Goal: Information Seeking & Learning: Find specific fact

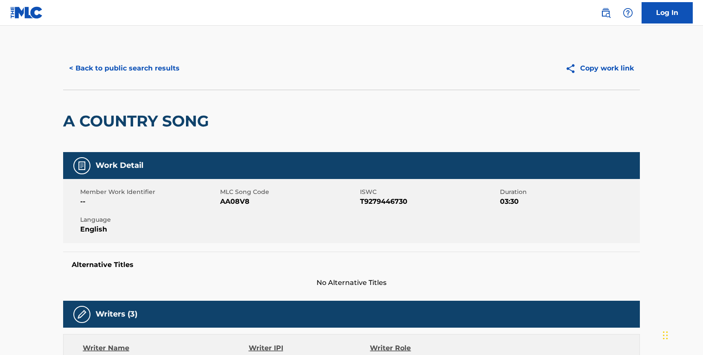
click at [134, 61] on button "< Back to public search results" at bounding box center [124, 68] width 122 height 21
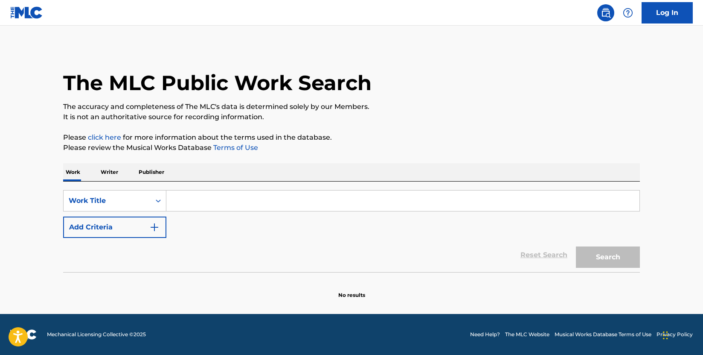
click at [203, 200] on input "Search Form" at bounding box center [402, 200] width 473 height 20
paste input "Abby"
type input "Abby"
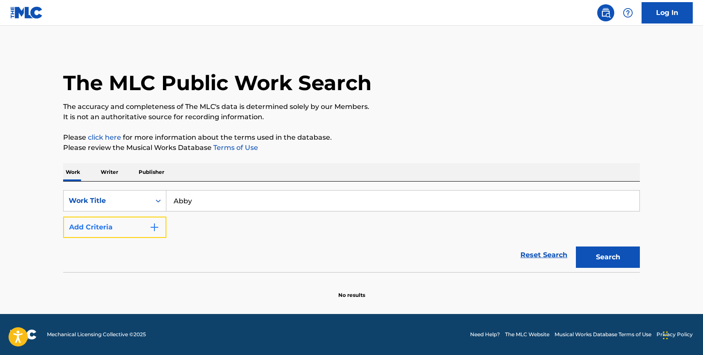
click at [160, 229] on button "Add Criteria" at bounding box center [114, 226] width 103 height 21
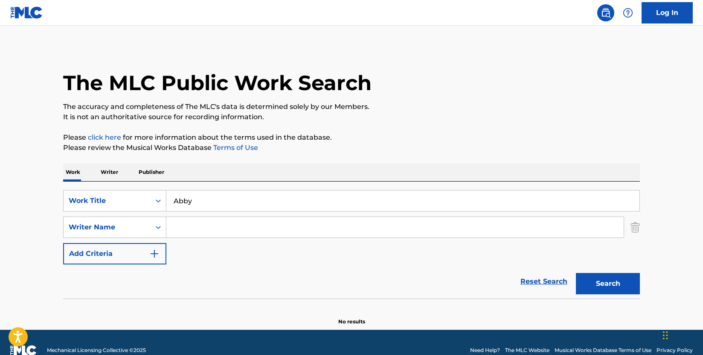
click at [222, 228] on input "Search Form" at bounding box center [394, 227] width 457 height 20
type input "[PERSON_NAME]"
click at [614, 283] on button "Search" at bounding box center [608, 283] width 64 height 21
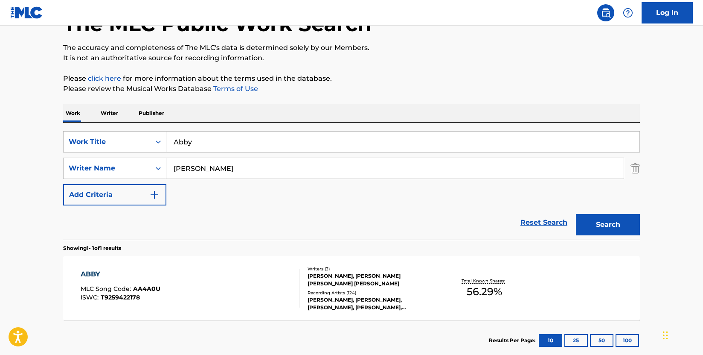
scroll to position [110, 0]
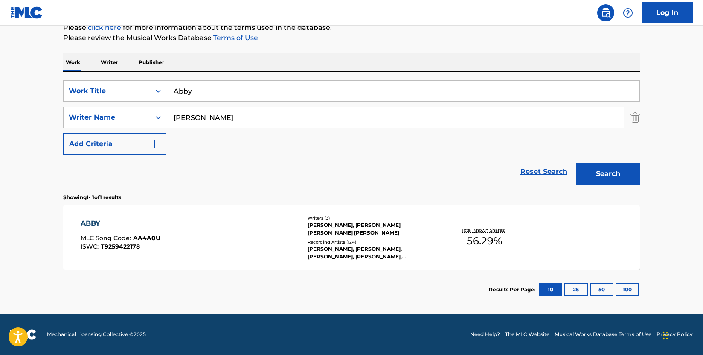
click at [271, 236] on div "ABBY MLC Song Code : AA4A0U ISWC : T9259422178" at bounding box center [190, 237] width 219 height 38
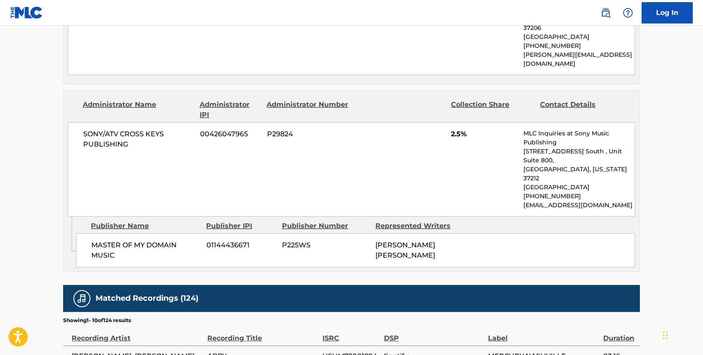
scroll to position [981, 0]
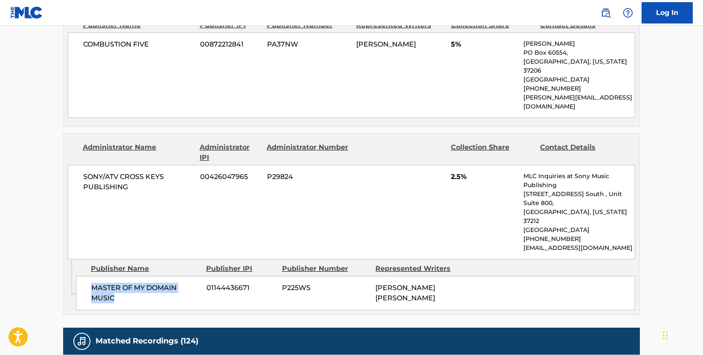
drag, startPoint x: 120, startPoint y: 271, endPoint x: 90, endPoint y: 260, distance: 32.0
click at [90, 276] on div "MASTER OF MY DOMAIN MUSIC 01144436671 P225WS [PERSON_NAME] [PERSON_NAME]" at bounding box center [355, 293] width 559 height 34
copy span "MASTER OF MY DOMAIN MUSIC"
click at [435, 201] on div "SONY/ATV CROSS KEYS PUBLISHING 00426047965 P29824 2.5% MLC Inquiries at Sony Mu…" at bounding box center [351, 212] width 567 height 94
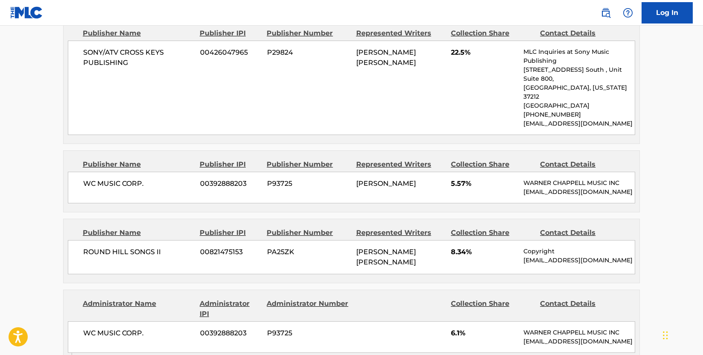
scroll to position [512, 0]
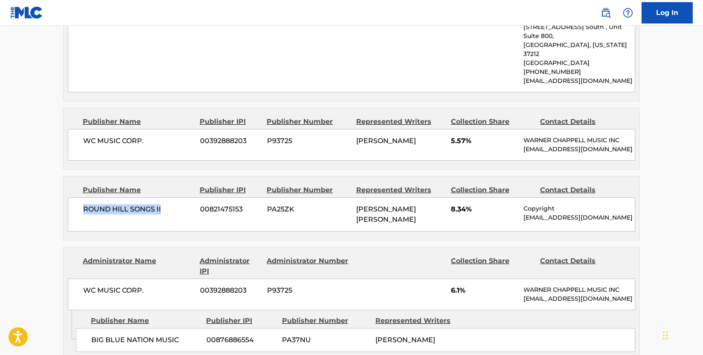
drag, startPoint x: 165, startPoint y: 200, endPoint x: 84, endPoint y: 201, distance: 81.5
click at [84, 204] on span "ROUND HILL SONGS II" at bounding box center [138, 209] width 111 height 10
copy span "ROUND HILL SONGS II"
drag, startPoint x: 467, startPoint y: 201, endPoint x: 450, endPoint y: 201, distance: 17.5
click at [450, 201] on div "ROUND HILL SONGS II 00821475153 PA25ZK ASHLEY GLENN GORLEY 8.34% Copyright Copy…" at bounding box center [351, 214] width 567 height 34
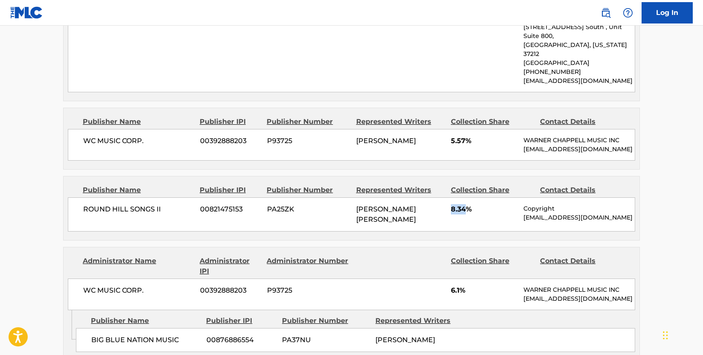
copy span "8.34"
click at [27, 198] on main "< Back to public search results Copy work link ABBY Work Detail Member Work Ide…" at bounding box center [351, 314] width 703 height 1601
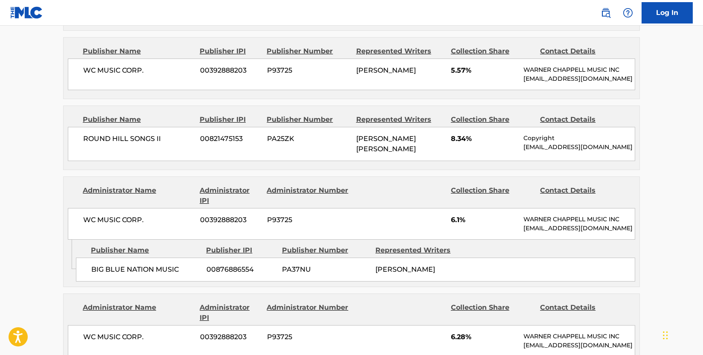
scroll to position [597, 0]
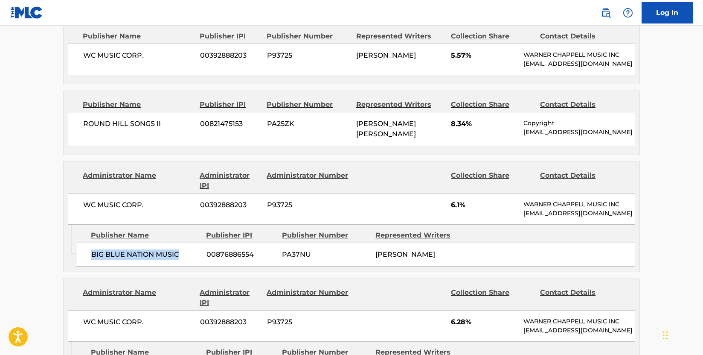
drag, startPoint x: 184, startPoint y: 253, endPoint x: 91, endPoint y: 250, distance: 92.7
click at [91, 250] on span "BIG BLUE NATION MUSIC" at bounding box center [145, 254] width 109 height 10
copy span "BIG BLUE NATION MUSIC"
click at [142, 142] on div "Publisher Name Publisher IPI Publisher Number Represented Writers Collection Sh…" at bounding box center [352, 123] width 576 height 64
drag, startPoint x: 143, startPoint y: 189, endPoint x: 86, endPoint y: 191, distance: 57.2
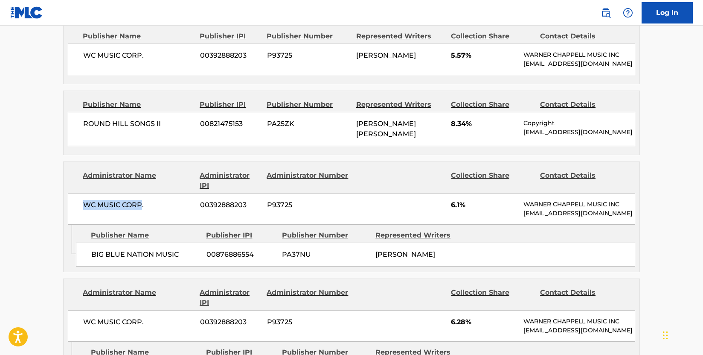
click at [86, 200] on span "WC MUSIC CORP." at bounding box center [138, 205] width 111 height 10
copy span "WC MUSIC CORP"
click at [57, 157] on div "< Back to public search results Copy work link ABBY Work Detail Member Work Ide…" at bounding box center [351, 233] width 597 height 1566
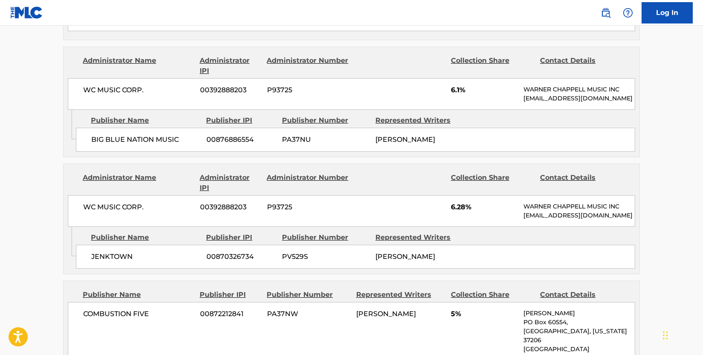
scroll to position [725, 0]
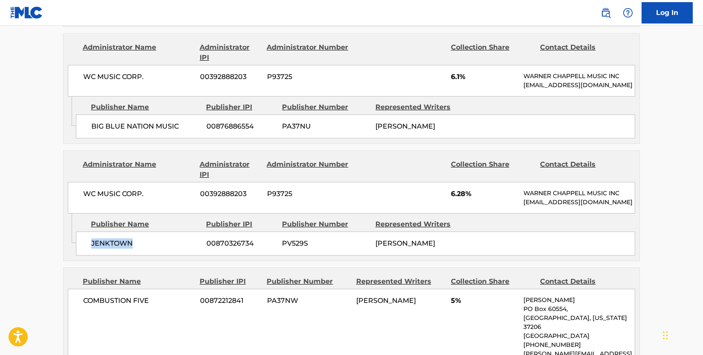
drag, startPoint x: 143, startPoint y: 249, endPoint x: 79, endPoint y: 241, distance: 65.3
click at [79, 241] on div "JENKTOWN 00870326734 PV529S MATT JENKINS" at bounding box center [355, 243] width 559 height 24
click at [128, 204] on div "WC MUSIC CORP. 00392888203 P93725 6.28% WARNER CHAPPELL MUSIC INC MLC_Inquiries…" at bounding box center [351, 198] width 567 height 32
drag, startPoint x: 122, startPoint y: 247, endPoint x: 90, endPoint y: 247, distance: 32.4
click at [90, 247] on div "JENKTOWN 00870326734 PV529S MATT JENKINS" at bounding box center [355, 243] width 559 height 24
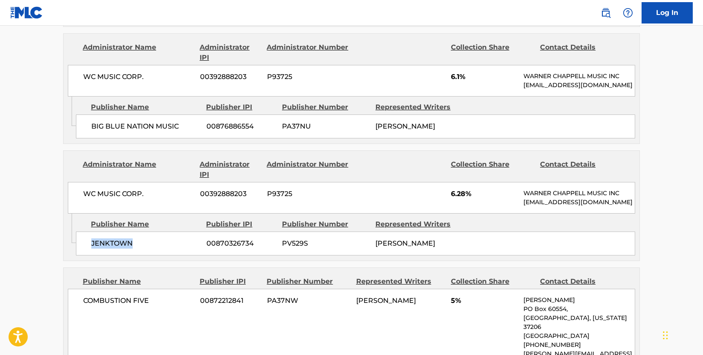
copy span "JENKTOWN"
click at [150, 224] on div "Publisher Name Publisher IPI Publisher Number Represented Writers JENKTOWN 0087…" at bounding box center [358, 234] width 564 height 43
drag, startPoint x: 138, startPoint y: 254, endPoint x: 137, endPoint y: 249, distance: 5.3
click at [138, 248] on span "JENKTOWN" at bounding box center [145, 243] width 109 height 10
drag, startPoint x: 137, startPoint y: 247, endPoint x: 83, endPoint y: 245, distance: 54.7
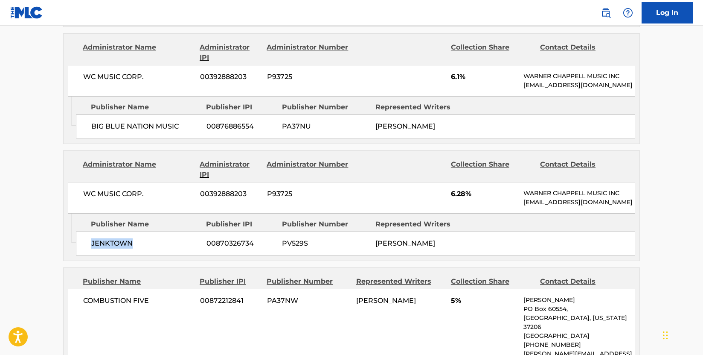
click at [83, 245] on div "JENKTOWN 00870326734 PV529S MATT JENKINS" at bounding box center [355, 243] width 559 height 24
copy span "JENKTOWN"
click at [188, 207] on div "WC MUSIC CORP. 00392888203 P93725 6.28% WARNER CHAPPELL MUSIC INC MLC_Inquiries…" at bounding box center [351, 198] width 567 height 32
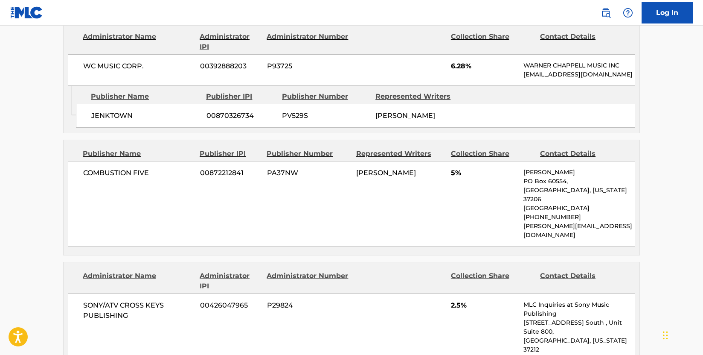
scroll to position [853, 0]
drag, startPoint x: 158, startPoint y: 180, endPoint x: 82, endPoint y: 180, distance: 76.0
click at [82, 180] on div "COMBUSTION FIVE 00872212841 PA37NW MATT JENKINS 5% Tricia Proctor PO Box 60554,…" at bounding box center [351, 202] width 567 height 85
copy span "COMBUSTION FIVE"
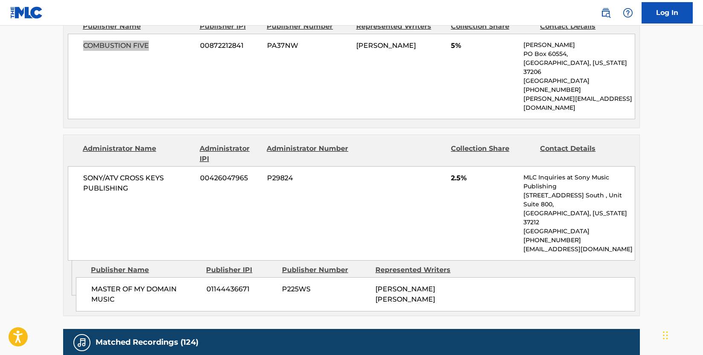
scroll to position [981, 0]
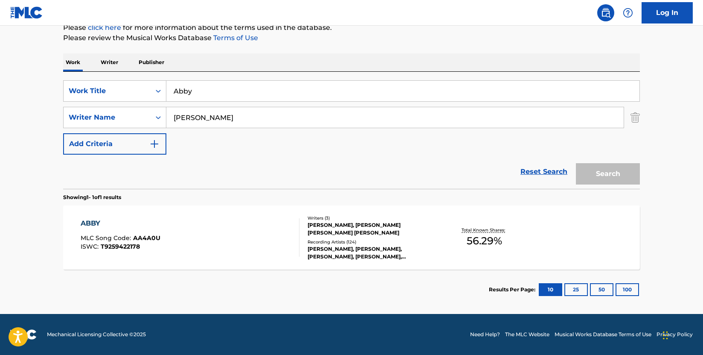
scroll to position [110, 0]
click at [230, 247] on div "ABBY MLC Song Code : AA4A0U ISWC : T9259422178" at bounding box center [190, 237] width 219 height 38
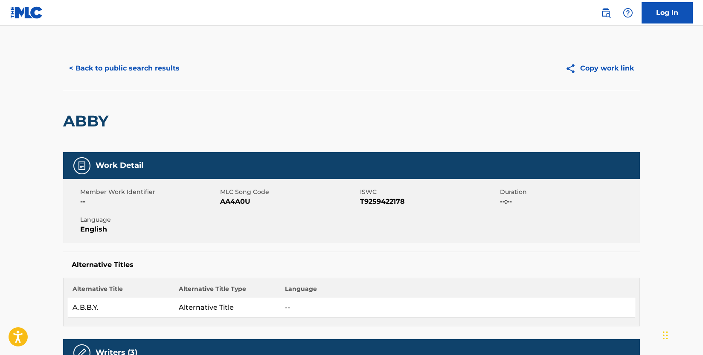
scroll to position [128, 0]
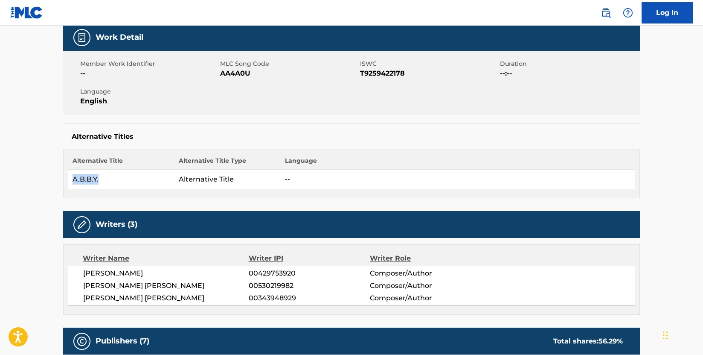
drag, startPoint x: 105, startPoint y: 180, endPoint x: 74, endPoint y: 179, distance: 30.7
click at [74, 179] on td "A.B.B.Y." at bounding box center [121, 179] width 106 height 19
copy td "A.B.B.Y."
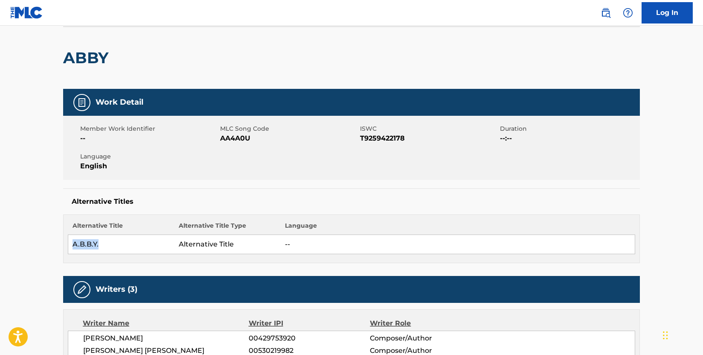
scroll to position [0, 0]
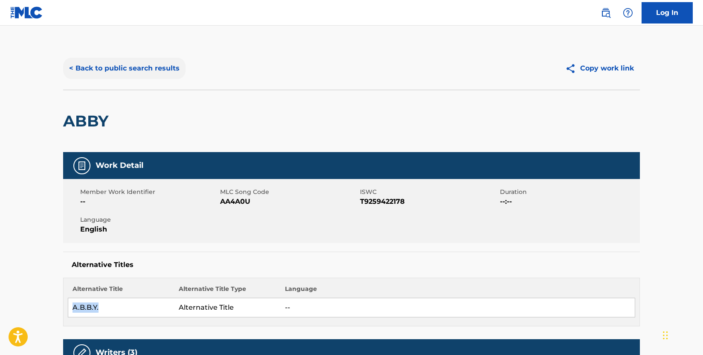
click at [128, 71] on button "< Back to public search results" at bounding box center [124, 68] width 122 height 21
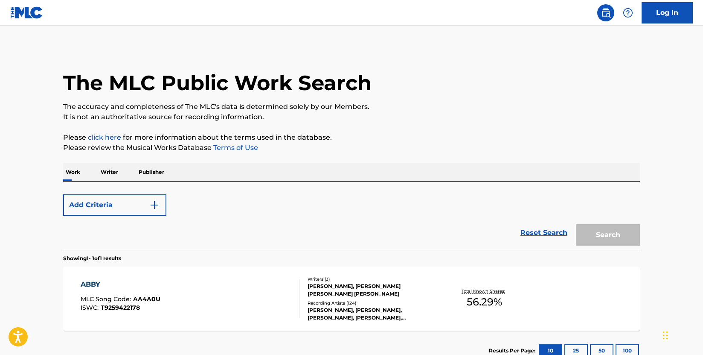
scroll to position [61, 0]
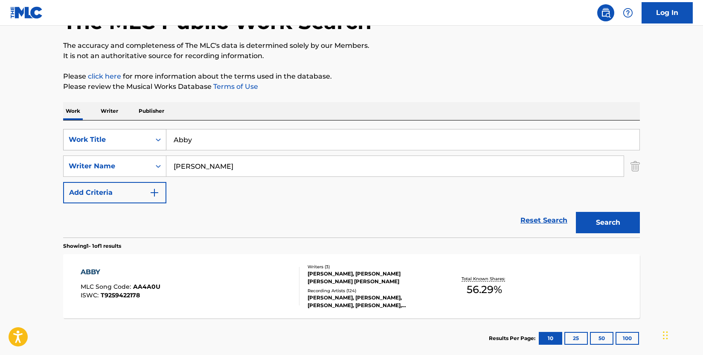
drag, startPoint x: 214, startPoint y: 143, endPoint x: 156, endPoint y: 133, distance: 58.9
click at [156, 133] on div "SearchWithCriteria009d87b2-fc8d-4fa0-8e89-1495e083a5c0 Work Title Abby" at bounding box center [351, 139] width 577 height 21
drag, startPoint x: 212, startPoint y: 143, endPoint x: 219, endPoint y: 141, distance: 7.9
click at [212, 143] on input "Abby" at bounding box center [402, 139] width 473 height 20
drag, startPoint x: 220, startPoint y: 141, endPoint x: 148, endPoint y: 134, distance: 72.4
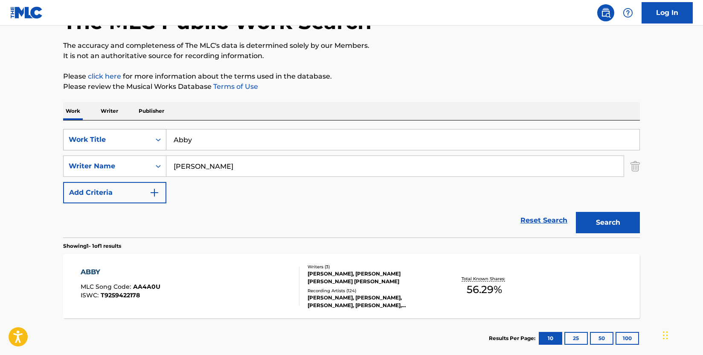
click at [148, 134] on div "SearchWithCriteria009d87b2-fc8d-4fa0-8e89-1495e083a5c0 Work Title Abby" at bounding box center [351, 139] width 577 height 21
paste input "ll In"
type input "All In"
click at [611, 227] on button "Search" at bounding box center [608, 222] width 64 height 21
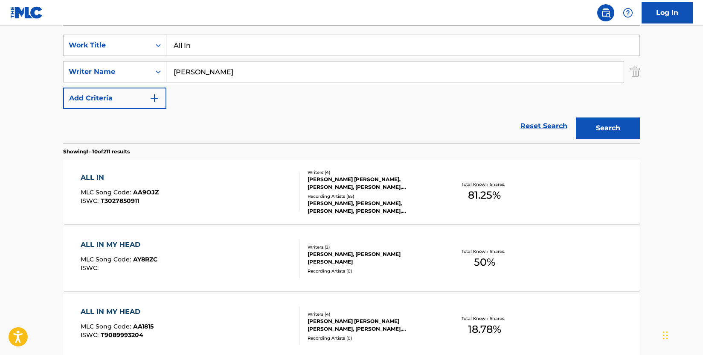
scroll to position [146, 0]
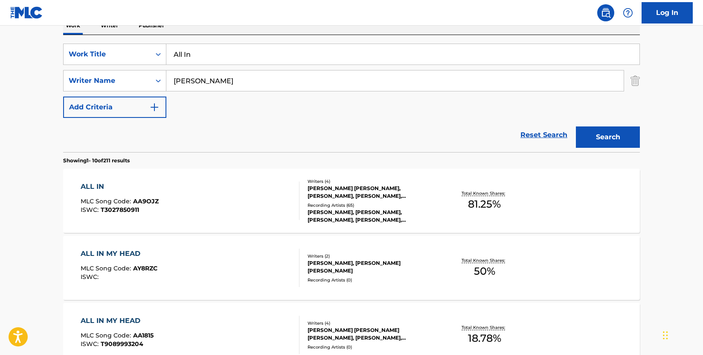
click at [262, 177] on div "ALL IN MLC Song Code : AA9OJZ ISWC : T3027850911 Writers ( 4 ) ASHLEY GLENN GOR…" at bounding box center [351, 201] width 577 height 64
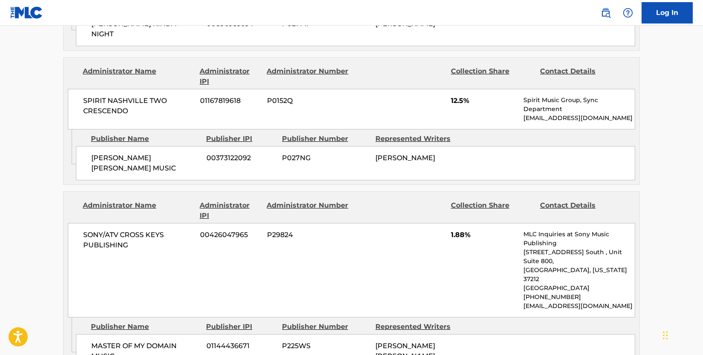
scroll to position [1237, 0]
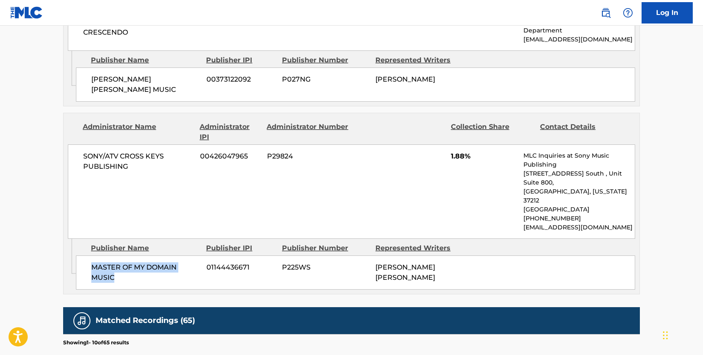
drag, startPoint x: 129, startPoint y: 244, endPoint x: 89, endPoint y: 230, distance: 42.1
click at [89, 255] on div "MASTER OF MY DOMAIN MUSIC 01144436671 P225WS ASHLEY GLENN GORLEY" at bounding box center [355, 272] width 559 height 34
copy span "MASTER OF MY DOMAIN MUSIC"
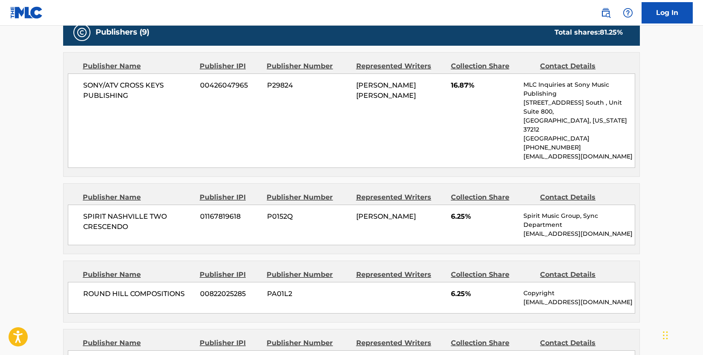
scroll to position [384, 0]
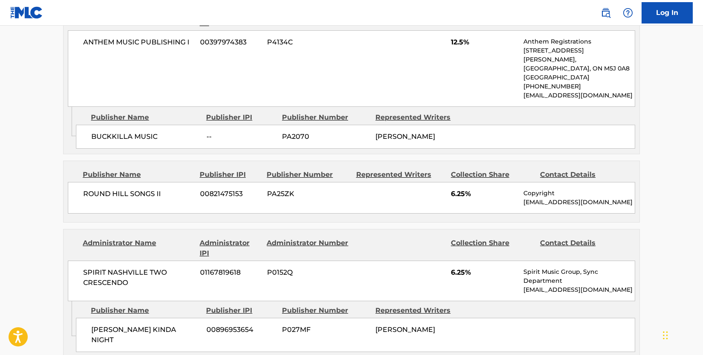
scroll to position [939, 0]
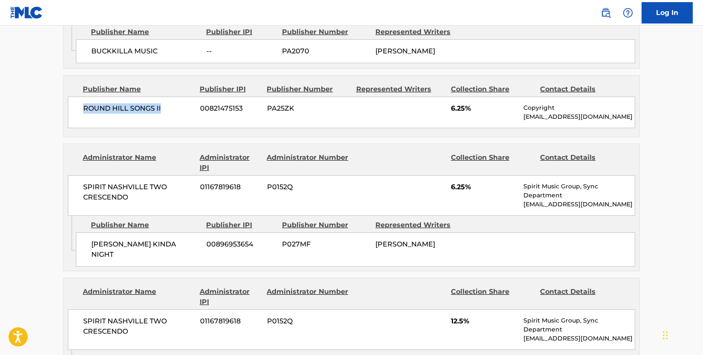
drag, startPoint x: 170, startPoint y: 108, endPoint x: 84, endPoint y: 109, distance: 85.8
click at [84, 109] on span "ROUND HILL SONGS II" at bounding box center [138, 108] width 111 height 10
click at [146, 180] on div "SPIRIT NASHVILLE TWO CRESCENDO 01167819618 P0152Q 6.25% Spirit Music Group, Syn…" at bounding box center [351, 195] width 567 height 41
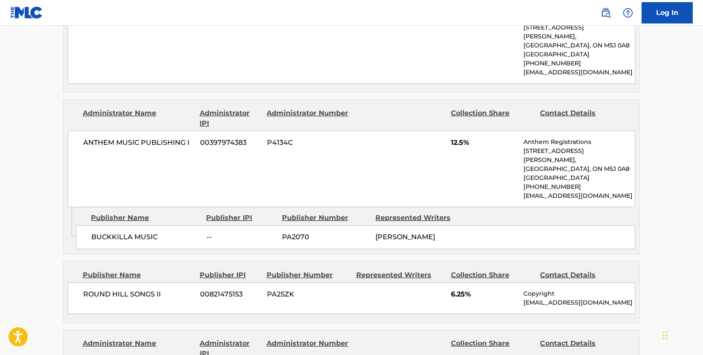
scroll to position [768, 0]
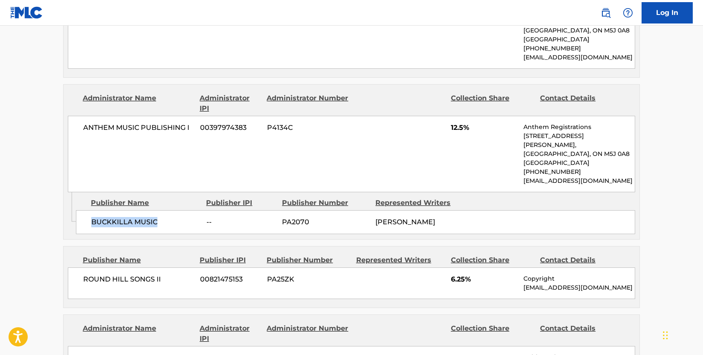
drag, startPoint x: 161, startPoint y: 224, endPoint x: 92, endPoint y: 224, distance: 69.5
click at [92, 224] on span "BUCKKILLA MUSIC" at bounding box center [145, 222] width 109 height 10
drag, startPoint x: 169, startPoint y: 130, endPoint x: 186, endPoint y: 119, distance: 20.9
click at [169, 130] on div "ANTHEM MUSIC PUBLISHING I 00397974383 P4134C 12.5% Anthem Registrations 120 Bre…" at bounding box center [351, 154] width 567 height 76
drag, startPoint x: 191, startPoint y: 118, endPoint x: 84, endPoint y: 120, distance: 107.5
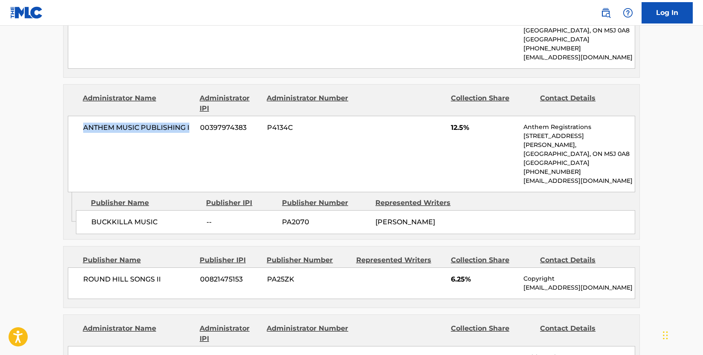
click at [84, 122] on span "ANTHEM MUSIC PUBLISHING I" at bounding box center [138, 127] width 111 height 10
click at [366, 201] on div "Publisher Number" at bounding box center [325, 203] width 87 height 10
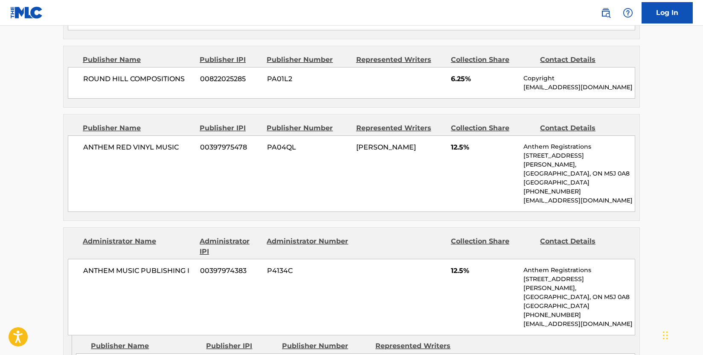
scroll to position [640, 0]
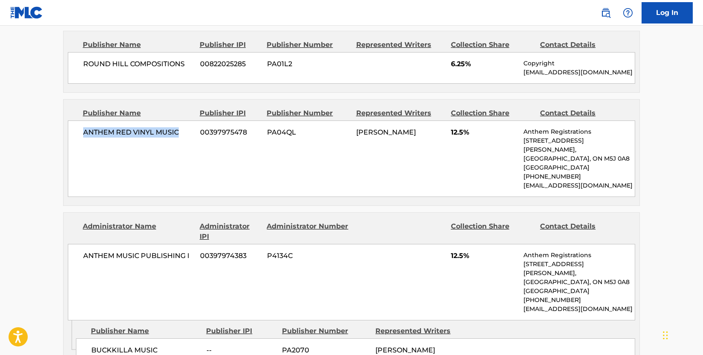
drag, startPoint x: 181, startPoint y: 116, endPoint x: 79, endPoint y: 120, distance: 102.1
click at [79, 120] on div "ANTHEM RED VINYL MUSIC 00397975478 PA04QL CHRIS P. JANSON 12.5% Anthem Registra…" at bounding box center [351, 158] width 567 height 76
click at [319, 184] on div "ANTHEM RED VINYL MUSIC 00397975478 PA04QL CHRIS P. JANSON 12.5% Anthem Registra…" at bounding box center [351, 158] width 567 height 76
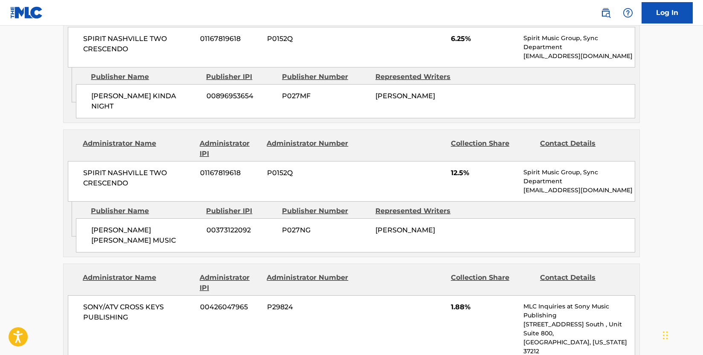
scroll to position [1109, 0]
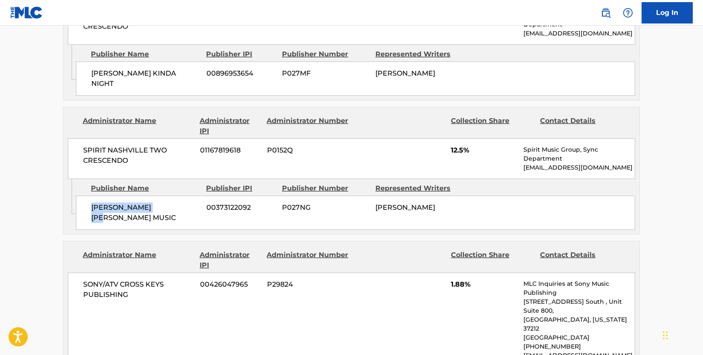
drag, startPoint x: 175, startPoint y: 200, endPoint x: 92, endPoint y: 200, distance: 83.2
click at [92, 202] on span "MILLER CROW MUSIC" at bounding box center [145, 212] width 109 height 20
drag, startPoint x: 153, startPoint y: 154, endPoint x: 134, endPoint y: 154, distance: 19.2
click at [152, 154] on span "SPIRIT NASHVILLE TWO CRESCENDO" at bounding box center [138, 155] width 111 height 20
drag, startPoint x: 134, startPoint y: 154, endPoint x: 102, endPoint y: 143, distance: 33.5
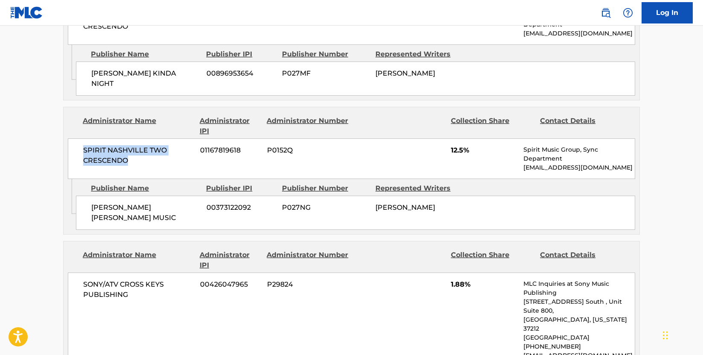
click at [82, 141] on div "SPIRIT NASHVILLE TWO CRESCENDO 01167819618 P0152Q 12.5% Spirit Music Group, Syn…" at bounding box center [351, 158] width 567 height 41
click at [262, 183] on div "Publisher IPI" at bounding box center [241, 188] width 70 height 10
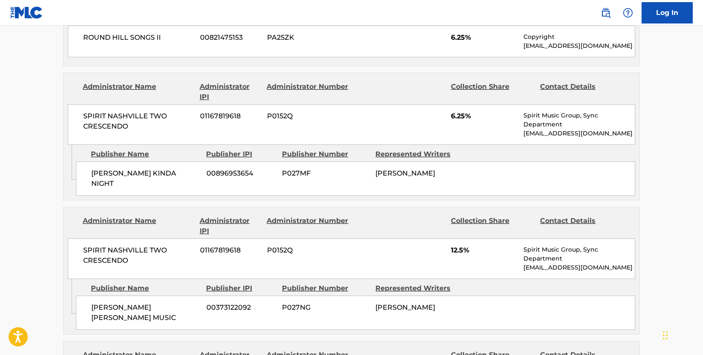
scroll to position [1024, 0]
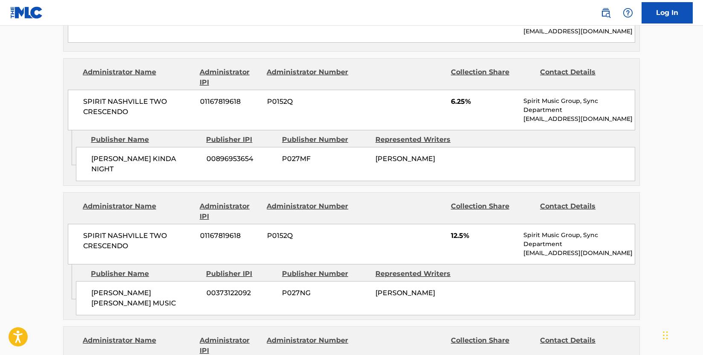
click at [172, 164] on span "KYLER'S KINDA NIGHT" at bounding box center [145, 164] width 109 height 20
drag, startPoint x: 172, startPoint y: 160, endPoint x: 93, endPoint y: 159, distance: 79.4
click at [93, 159] on span "KYLER'S KINDA NIGHT" at bounding box center [145, 164] width 109 height 20
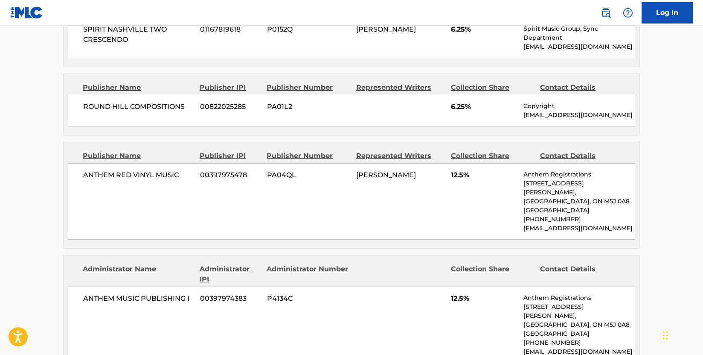
scroll to position [469, 0]
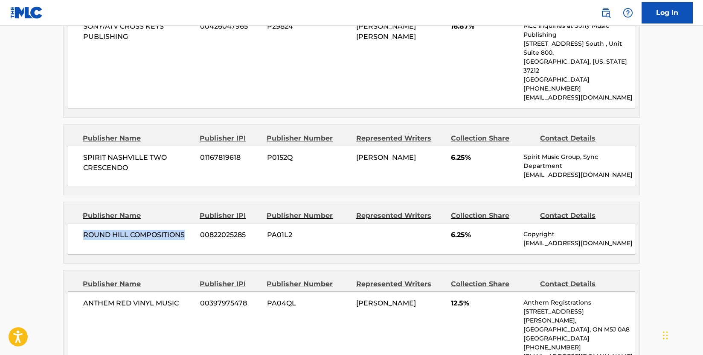
drag, startPoint x: 186, startPoint y: 217, endPoint x: 84, endPoint y: 221, distance: 102.1
click at [84, 230] on span "ROUND HILL COMPOSITIONS" at bounding box center [138, 235] width 111 height 10
click at [256, 202] on div "Publisher Name Publisher IPI Publisher Number Represented Writers Collection Sh…" at bounding box center [352, 232] width 576 height 61
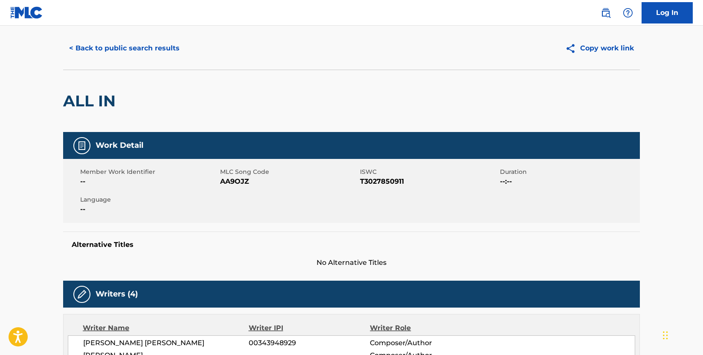
scroll to position [0, 0]
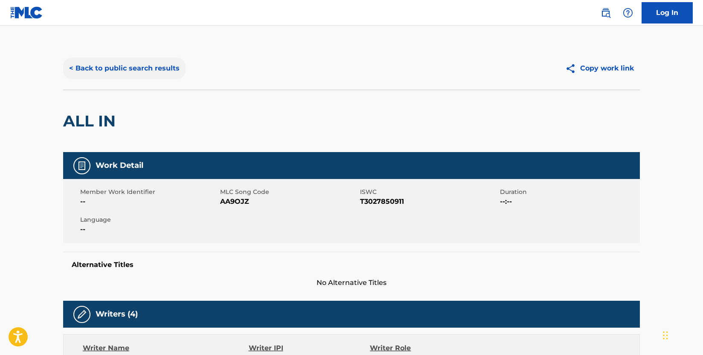
click at [102, 70] on button "< Back to public search results" at bounding box center [124, 68] width 122 height 21
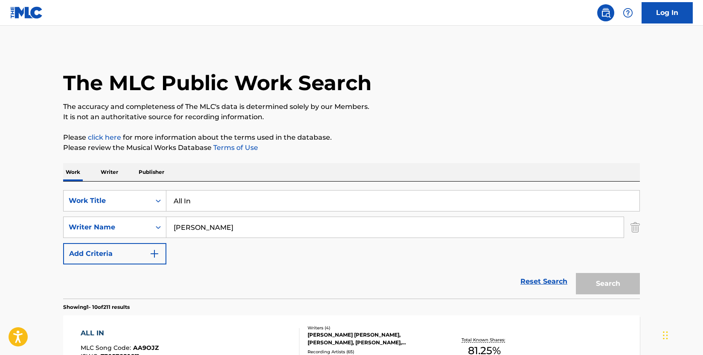
scroll to position [146, 0]
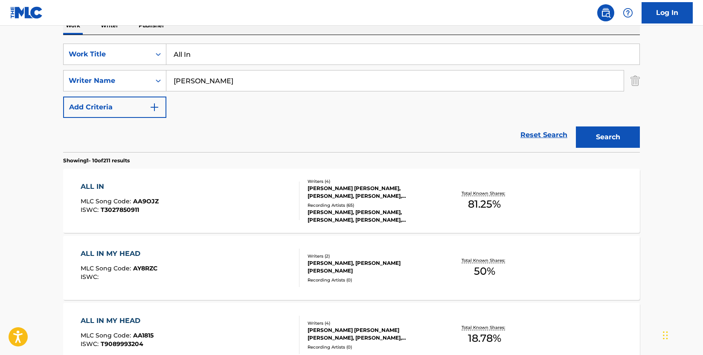
click at [228, 189] on div "ALL IN MLC Song Code : AA9OJZ ISWC : T3027850911" at bounding box center [190, 200] width 219 height 38
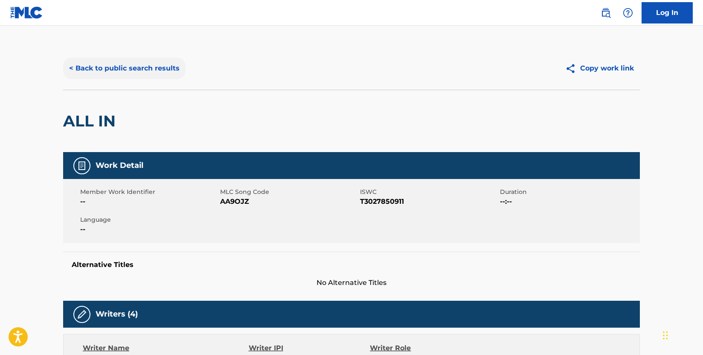
click at [146, 62] on button "< Back to public search results" at bounding box center [124, 68] width 122 height 21
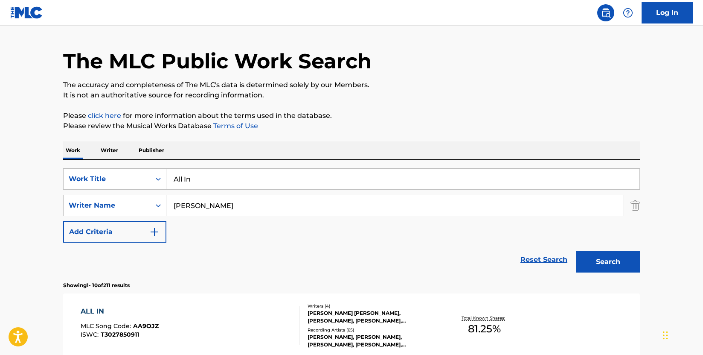
scroll to position [18, 0]
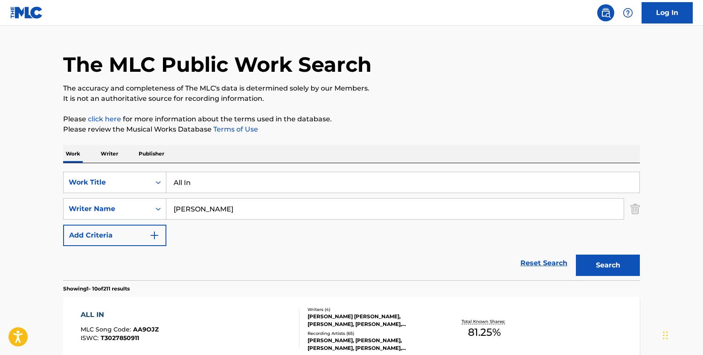
drag, startPoint x: 219, startPoint y: 180, endPoint x: 170, endPoint y: 175, distance: 49.4
click at [170, 175] on input "All In" at bounding box center [402, 182] width 473 height 20
paste input "Nighter"
type input "All Nighter"
click at [620, 273] on button "Search" at bounding box center [608, 264] width 64 height 21
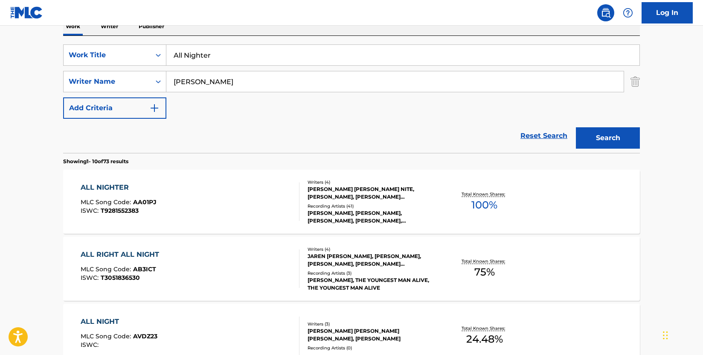
scroll to position [146, 0]
click at [251, 200] on div "ALL NIGHTER MLC Song Code : AA01PJ ISWC : T9281552383" at bounding box center [190, 200] width 219 height 38
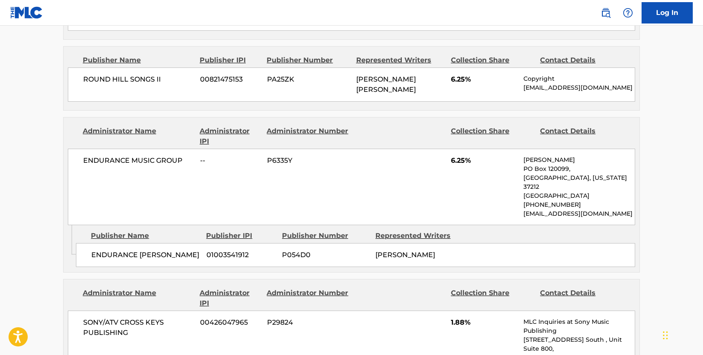
scroll to position [1024, 0]
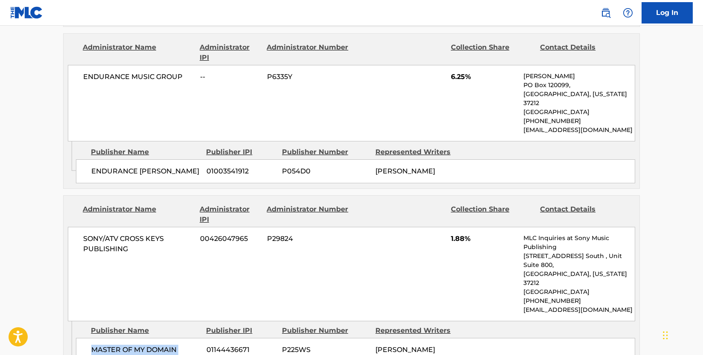
drag, startPoint x: 120, startPoint y: 257, endPoint x: 87, endPoint y: 248, distance: 34.1
click at [87, 337] on div "MASTER OF MY DOMAIN MUSIC 01144436671 P225WS ASHLEY GLENN GORLEY" at bounding box center [355, 354] width 559 height 34
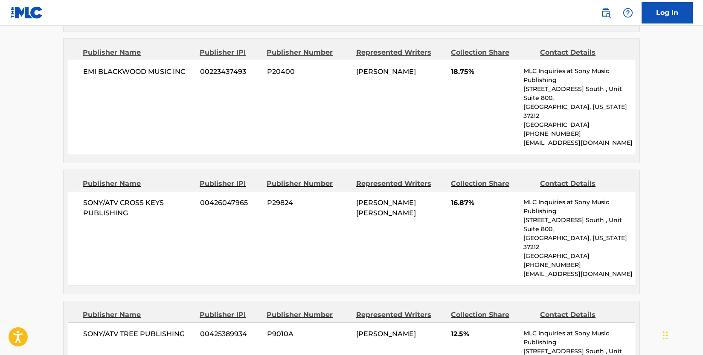
scroll to position [555, 0]
drag, startPoint x: 379, startPoint y: 204, endPoint x: 384, endPoint y: 201, distance: 5.9
click at [384, 202] on div "SONY/ATV CROSS KEYS PUBLISHING 00426047965 P29824 ASHLEY GLENN GORLEY 16.87% ML…" at bounding box center [351, 238] width 567 height 94
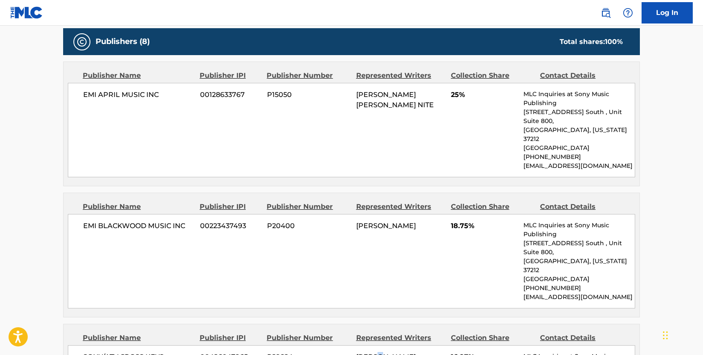
scroll to position [384, 0]
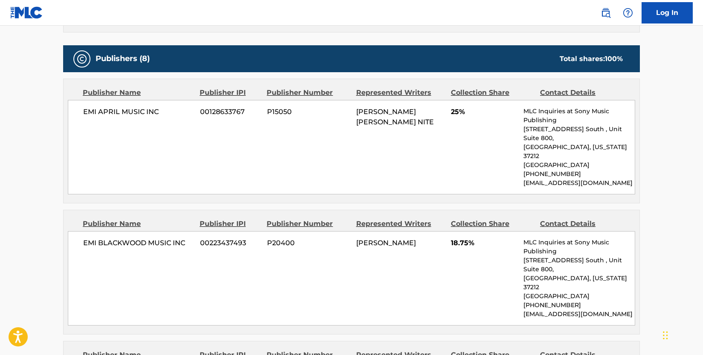
click at [383, 172] on div "EMI APRIL MUSIC INC 00128633767 P15050 JON MARK NITE 25% MLC Inquiries at Sony …" at bounding box center [351, 147] width 567 height 94
click at [247, 145] on div "EMI APRIL MUSIC INC 00128633767 P15050 JON MARK NITE 25% MLC Inquiries at Sony …" at bounding box center [351, 147] width 567 height 94
click at [179, 231] on div "EMI BLACKWOOD MUSIC INC 00223437493 P20400 ROSS COPPERMAN 18.75% MLC Inquiries …" at bounding box center [351, 278] width 567 height 94
drag, startPoint x: 171, startPoint y: 225, endPoint x: 187, endPoint y: 226, distance: 16.2
click at [187, 238] on span "EMI BLACKWOOD MUSIC INC" at bounding box center [138, 243] width 111 height 10
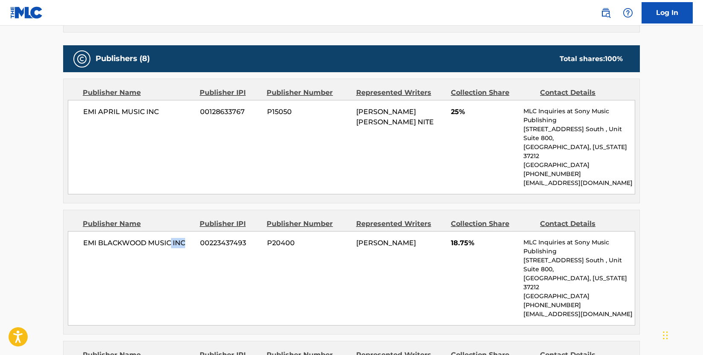
click at [194, 234] on div "EMI BLACKWOOD MUSIC INC 00223437493 P20400 ROSS COPPERMAN 18.75% MLC Inquiries …" at bounding box center [351, 278] width 567 height 94
click at [218, 238] on span "00223437493" at bounding box center [230, 243] width 61 height 10
click at [279, 152] on div "EMI APRIL MUSIC INC 00128633767 P15050 JON MARK NITE 25% MLC Inquiries at Sony …" at bounding box center [351, 147] width 567 height 94
click at [141, 237] on div "EMI BLACKWOOD MUSIC INC 00223437493 P20400 ROSS COPPERMAN 18.75% MLC Inquiries …" at bounding box center [351, 278] width 567 height 94
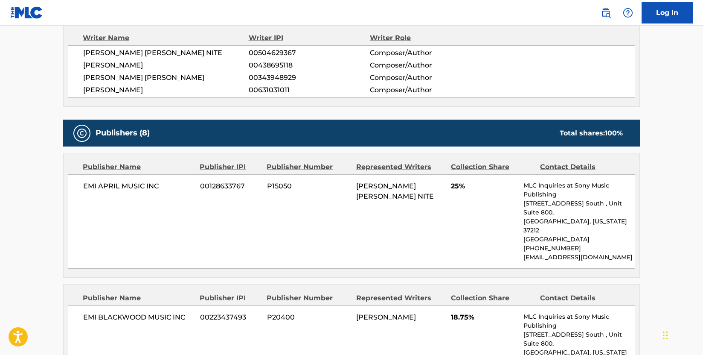
scroll to position [299, 0]
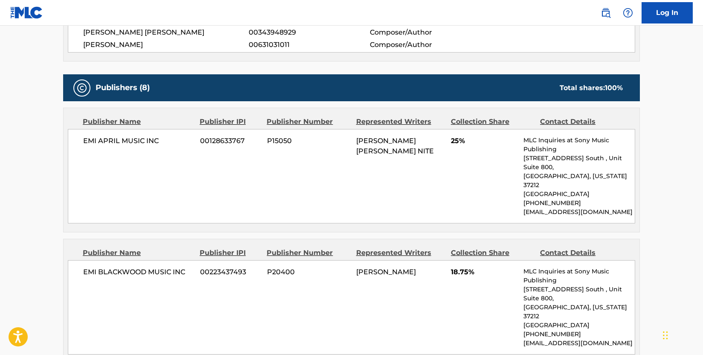
scroll to position [341, 0]
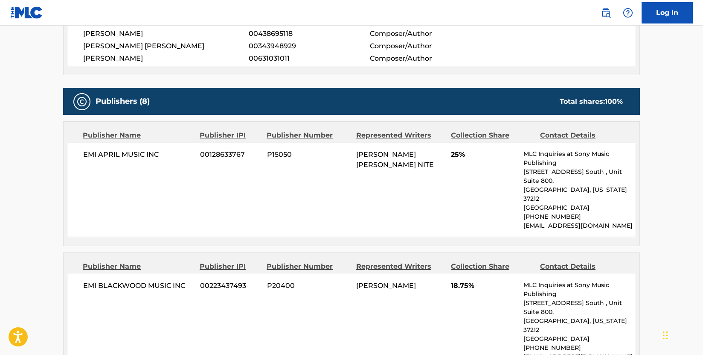
click at [312, 195] on div "EMI APRIL MUSIC INC 00128633767 P15050 JON MARK NITE 25% MLC Inquiries at Sony …" at bounding box center [351, 190] width 567 height 94
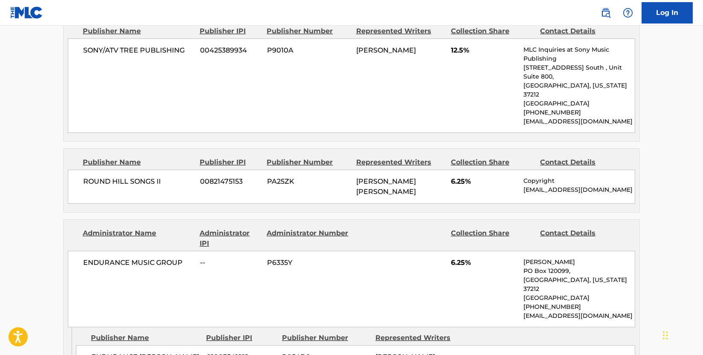
scroll to position [853, 0]
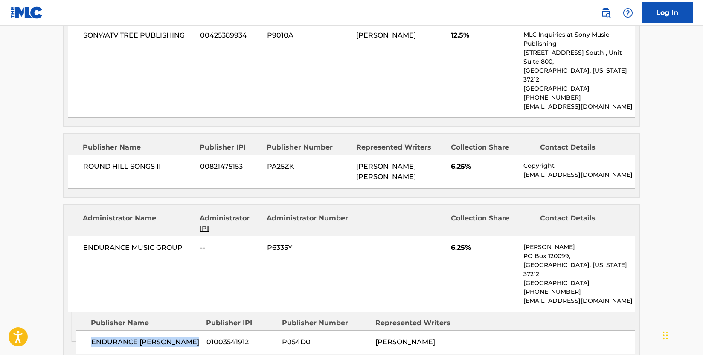
drag, startPoint x: 201, startPoint y: 259, endPoint x: 93, endPoint y: 255, distance: 108.0
click at [93, 330] on div "ENDURANCE ROMEO CHARLIE 01003541912 P054D0 ROSS COPPERMAN" at bounding box center [355, 342] width 559 height 24
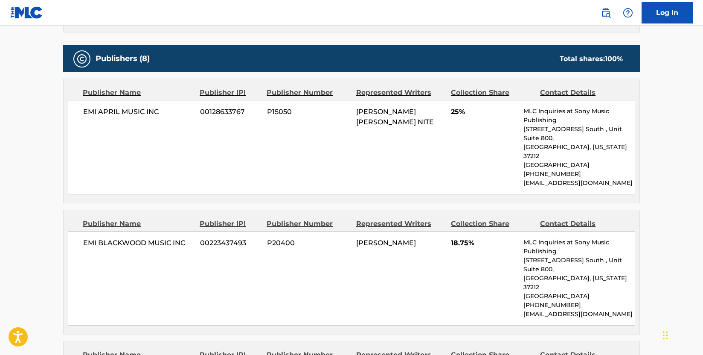
scroll to position [341, 0]
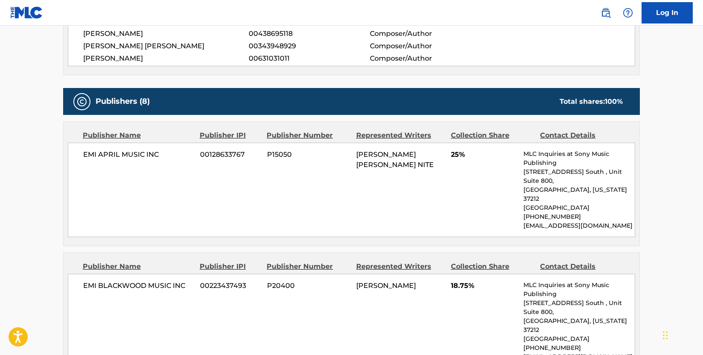
click at [207, 192] on div "EMI APRIL MUSIC INC 00128633767 P15050 JON MARK NITE 25% MLC Inquiries at Sony …" at bounding box center [351, 190] width 567 height 94
click at [180, 166] on div "EMI APRIL MUSIC INC 00128633767 P15050 JON MARK NITE 25% MLC Inquiries at Sony …" at bounding box center [351, 190] width 567 height 94
drag, startPoint x: 162, startPoint y: 157, endPoint x: 80, endPoint y: 156, distance: 81.9
click at [80, 156] on div "EMI APRIL MUSIC INC 00128633767 P15050 JON MARK NITE 25% MLC Inquiries at Sony …" at bounding box center [351, 190] width 567 height 94
click at [173, 189] on div "EMI APRIL MUSIC INC 00128633767 P15050 JON MARK NITE 25% MLC Inquiries at Sony …" at bounding box center [351, 190] width 567 height 94
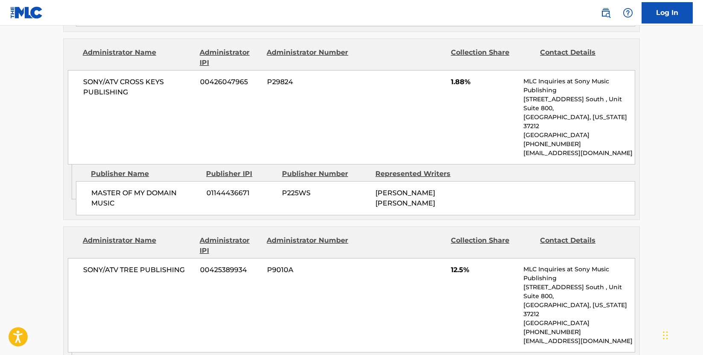
scroll to position [1195, 0]
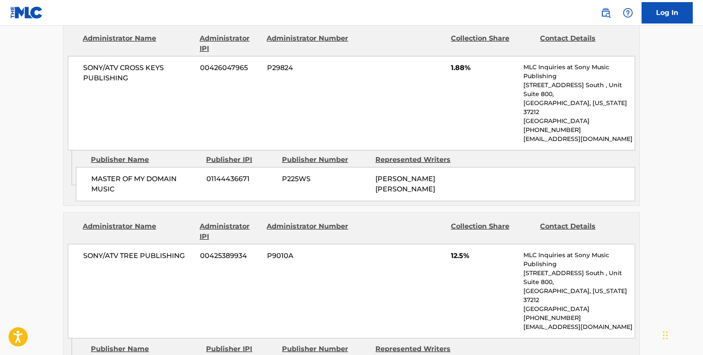
drag, startPoint x: 178, startPoint y: 251, endPoint x: 90, endPoint y: 250, distance: 87.9
click at [148, 244] on div "SONY/ATV TREE PUBLISHING 00425389934 P9010A 12.5% MLC Inquiries at Sony Music P…" at bounding box center [351, 291] width 567 height 94
drag, startPoint x: 186, startPoint y: 155, endPoint x: 84, endPoint y: 156, distance: 102.4
click at [84, 250] on span "SONY/ATV TREE PUBLISHING" at bounding box center [138, 255] width 111 height 10
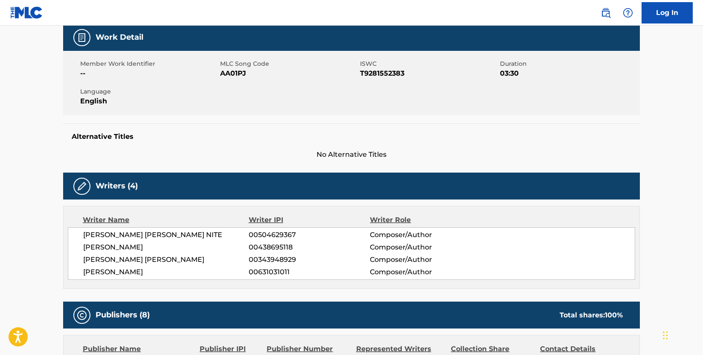
scroll to position [0, 0]
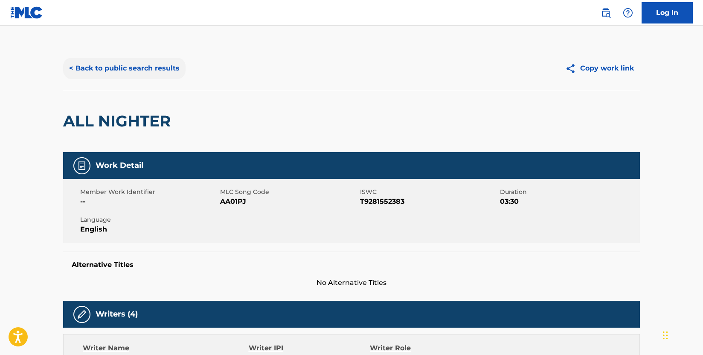
click at [162, 65] on button "< Back to public search results" at bounding box center [124, 68] width 122 height 21
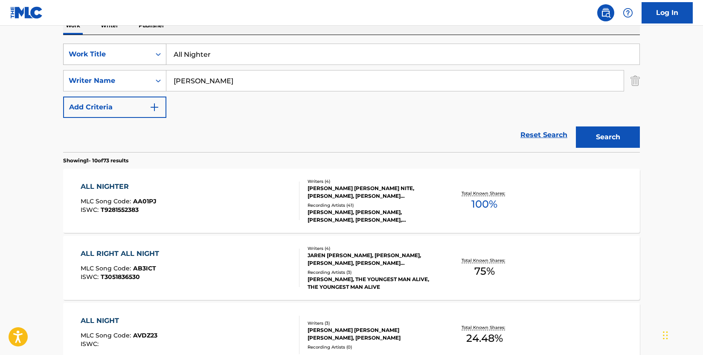
drag, startPoint x: 219, startPoint y: 60, endPoint x: 160, endPoint y: 58, distance: 59.8
click at [160, 58] on div "SearchWithCriteria009d87b2-fc8d-4fa0-8e89-1495e083a5c0 Work Title All Nighter" at bounding box center [351, 54] width 577 height 21
paste input "most"
type input "Almost"
click at [605, 140] on button "Search" at bounding box center [608, 136] width 64 height 21
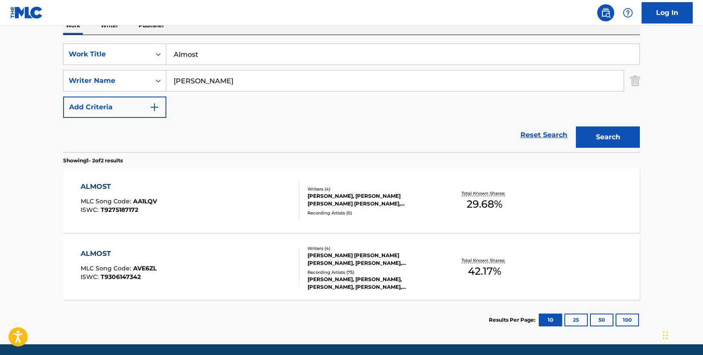
click at [268, 194] on div "ALMOST MLC Song Code : AA1LQV ISWC : T9275187172" at bounding box center [190, 200] width 219 height 38
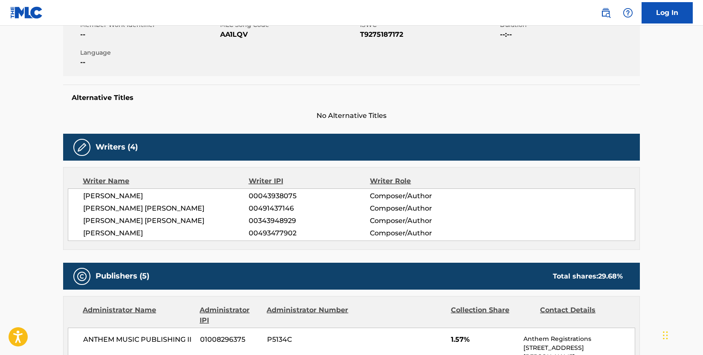
scroll to position [171, 0]
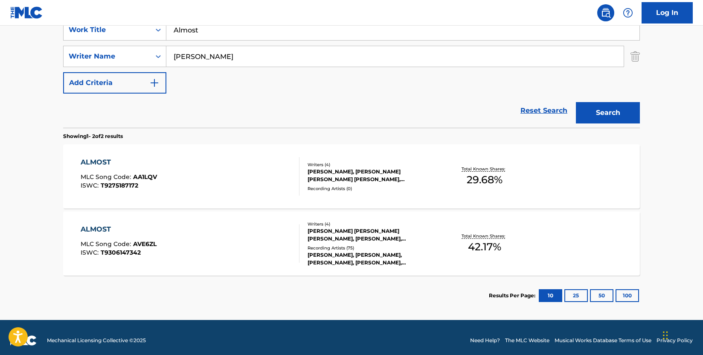
click at [189, 241] on div "ALMOST MLC Song Code : AVE6ZL ISWC : T9306147342" at bounding box center [190, 243] width 219 height 38
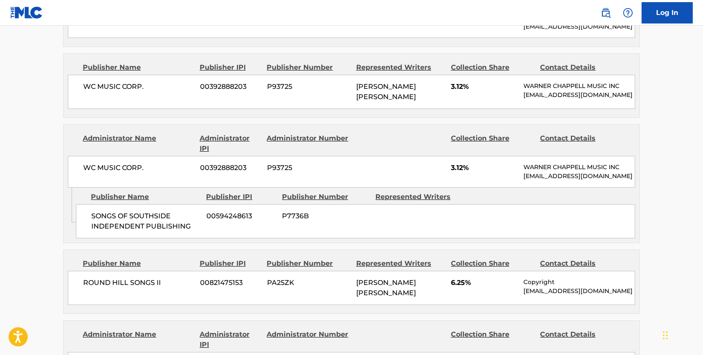
scroll to position [555, 0]
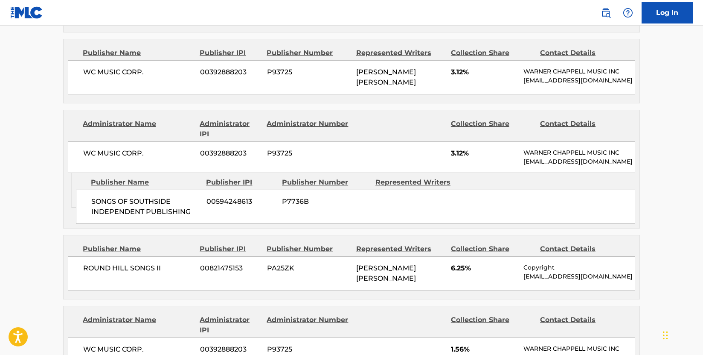
click at [292, 196] on span "P7736B" at bounding box center [325, 201] width 87 height 10
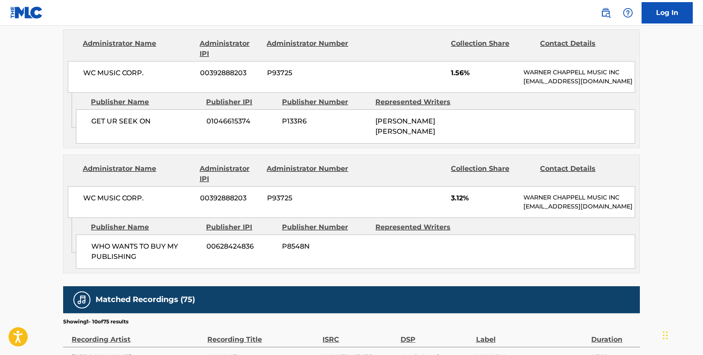
scroll to position [853, 0]
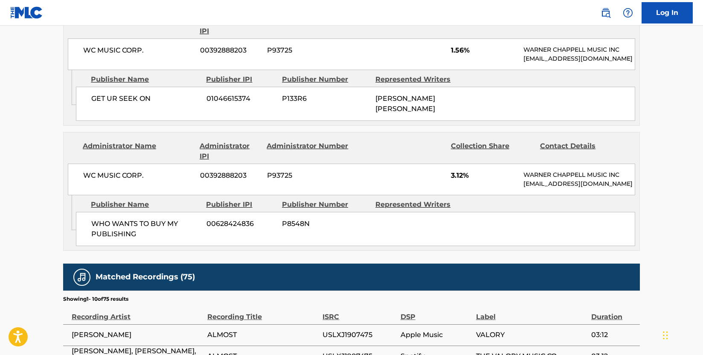
click at [172, 215] on div "Publisher Name Publisher IPI Publisher Number Represented Writers WHO WANTS TO …" at bounding box center [358, 220] width 564 height 51
drag, startPoint x: 147, startPoint y: 239, endPoint x: 91, endPoint y: 228, distance: 57.4
click at [91, 228] on div "WHO WANTS TO BUY MY PUBLISHING 00628424836 P8548N" at bounding box center [355, 229] width 559 height 34
drag, startPoint x: 146, startPoint y: 172, endPoint x: 142, endPoint y: 169, distance: 5.5
click at [146, 172] on span "WC MUSIC CORP." at bounding box center [138, 175] width 111 height 10
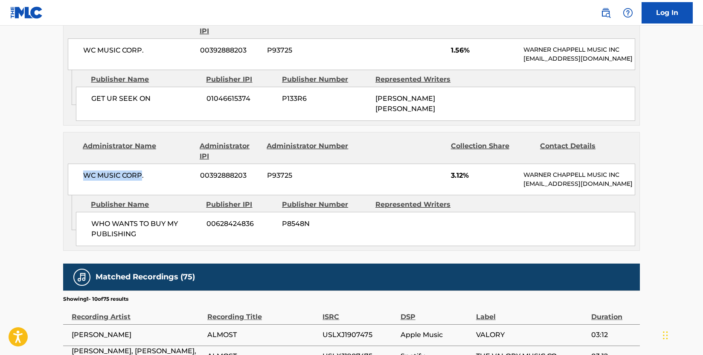
drag, startPoint x: 142, startPoint y: 169, endPoint x: 83, endPoint y: 164, distance: 59.5
click at [83, 164] on div "WC MUSIC CORP. 00392888203 P93725 3.12% WARNER CHAPPELL MUSIC INC MLC_Inquiries…" at bounding box center [351, 179] width 567 height 32
click at [166, 172] on span "WC MUSIC CORP." at bounding box center [138, 175] width 111 height 10
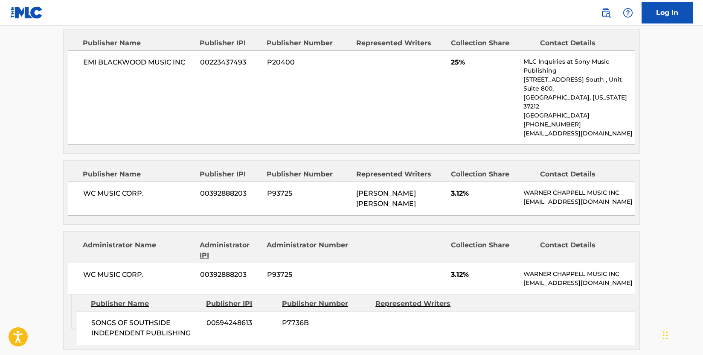
scroll to position [469, 0]
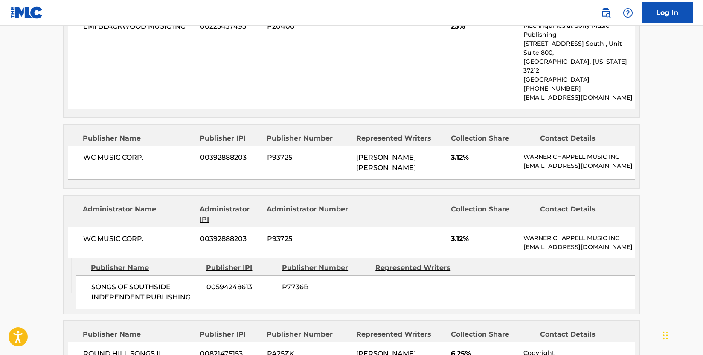
click at [241, 233] on span "00392888203" at bounding box center [230, 238] width 61 height 10
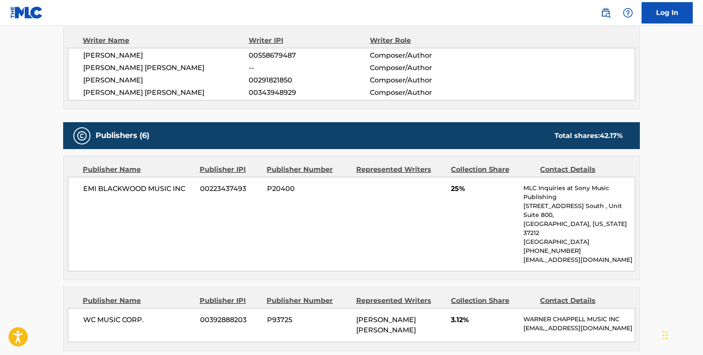
scroll to position [256, 0]
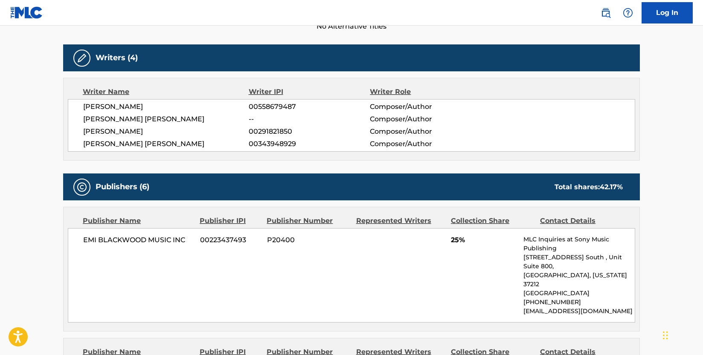
click at [336, 223] on div "Publisher Number" at bounding box center [308, 220] width 83 height 10
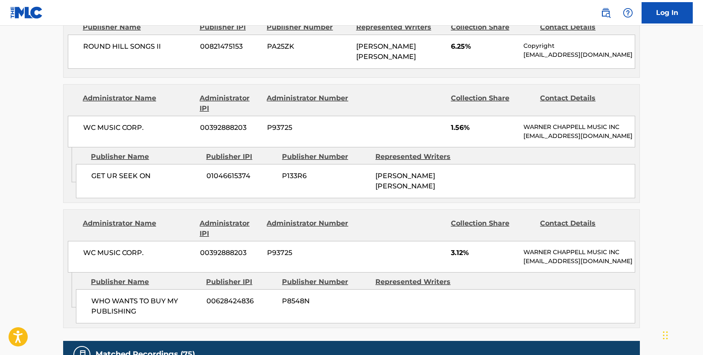
scroll to position [853, 0]
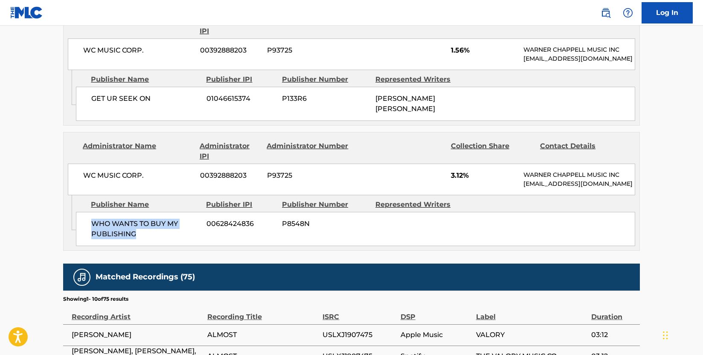
drag, startPoint x: 148, startPoint y: 238, endPoint x: 90, endPoint y: 225, distance: 59.4
click at [90, 225] on div "WHO WANTS TO BUY MY PUBLISHING 00628424836 P8548N" at bounding box center [355, 229] width 559 height 34
